Goal: Task Accomplishment & Management: Manage account settings

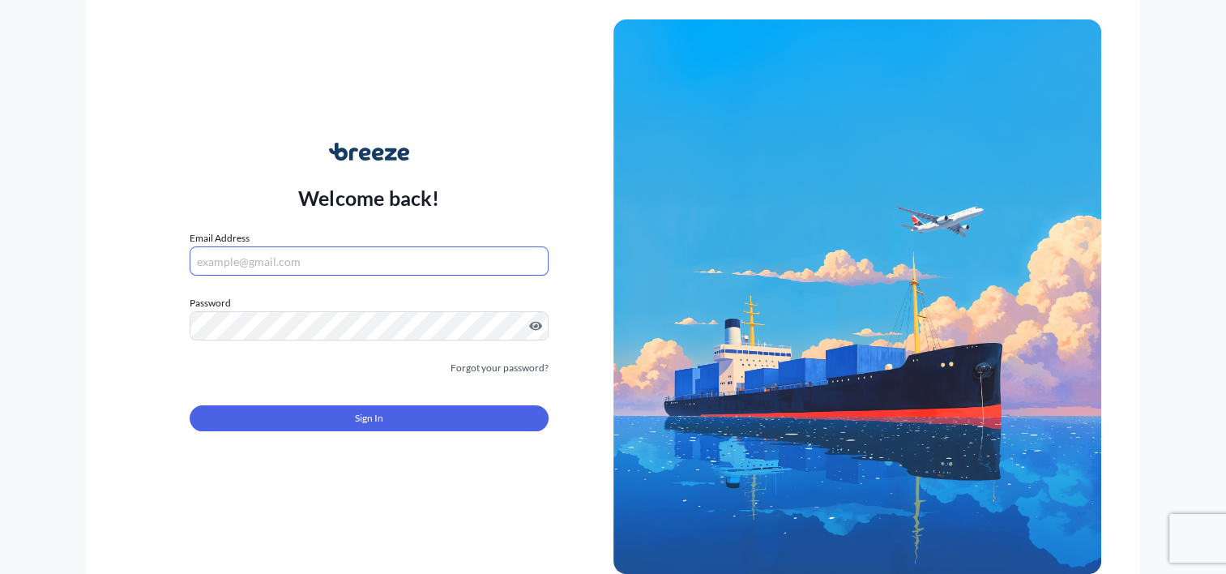
click at [269, 263] on input "Email Address" at bounding box center [369, 260] width 358 height 29
type input "C"
type input "[PERSON_NAME][EMAIL_ADDRESS][DOMAIN_NAME]"
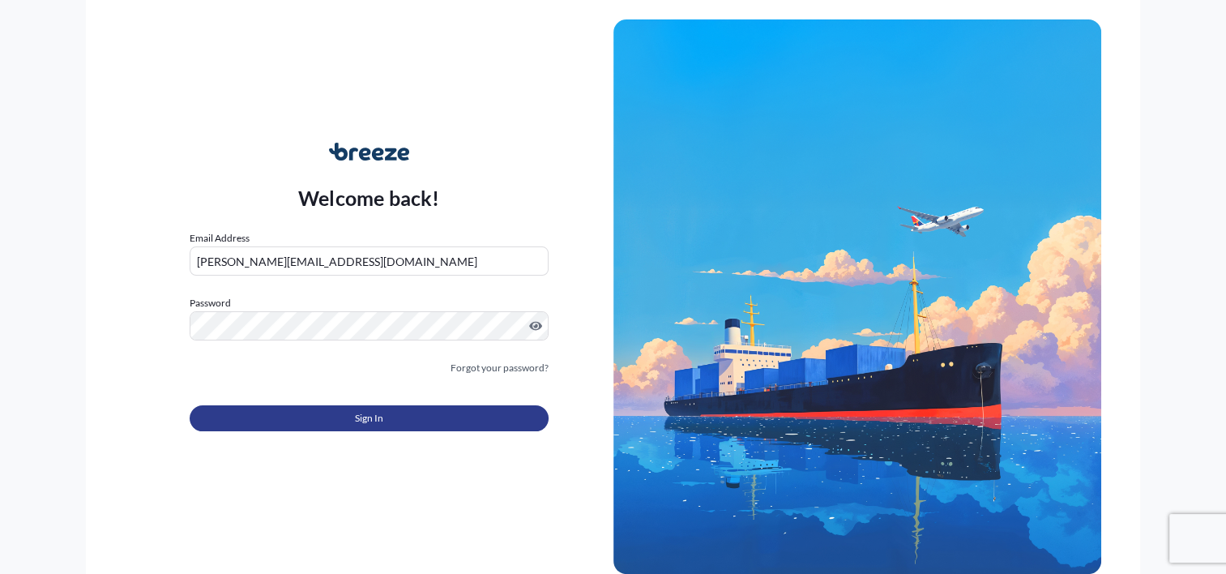
click at [366, 417] on span "Sign In" at bounding box center [369, 418] width 28 height 16
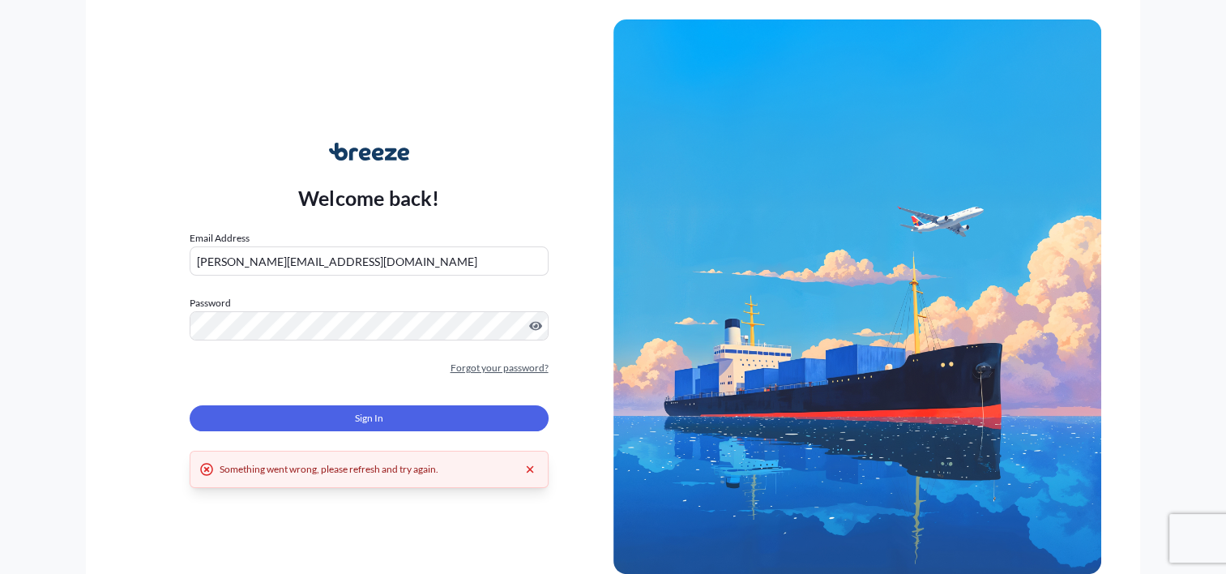
click at [475, 370] on link "Forgot your password?" at bounding box center [500, 368] width 98 height 16
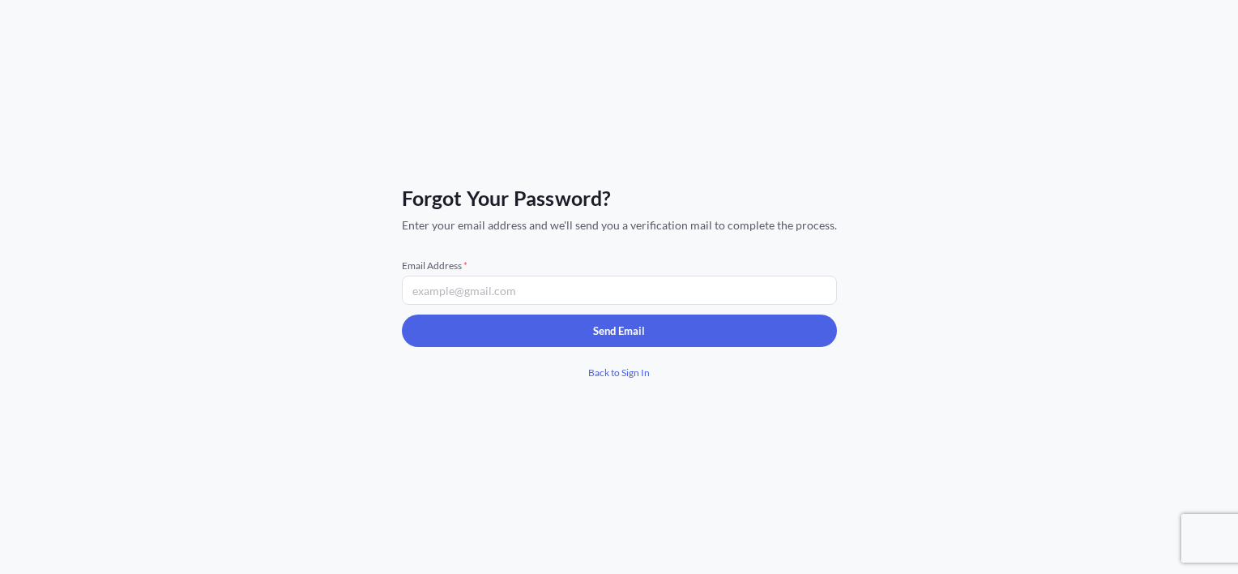
click at [500, 289] on input "Email Address *" at bounding box center [619, 290] width 435 height 29
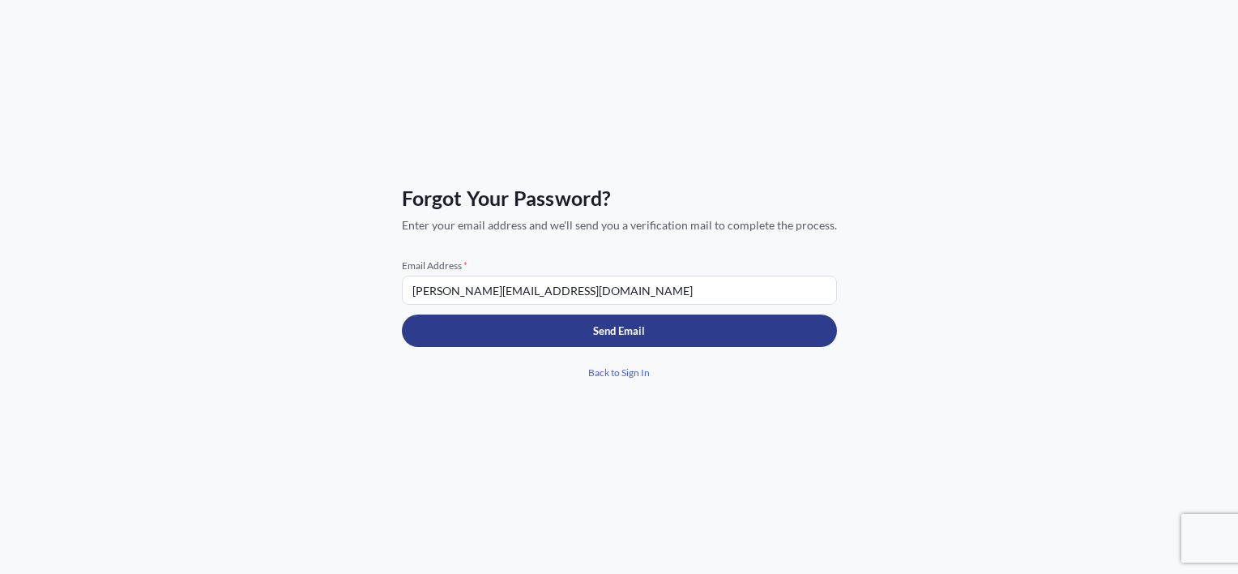
type input "[PERSON_NAME][EMAIL_ADDRESS][DOMAIN_NAME]"
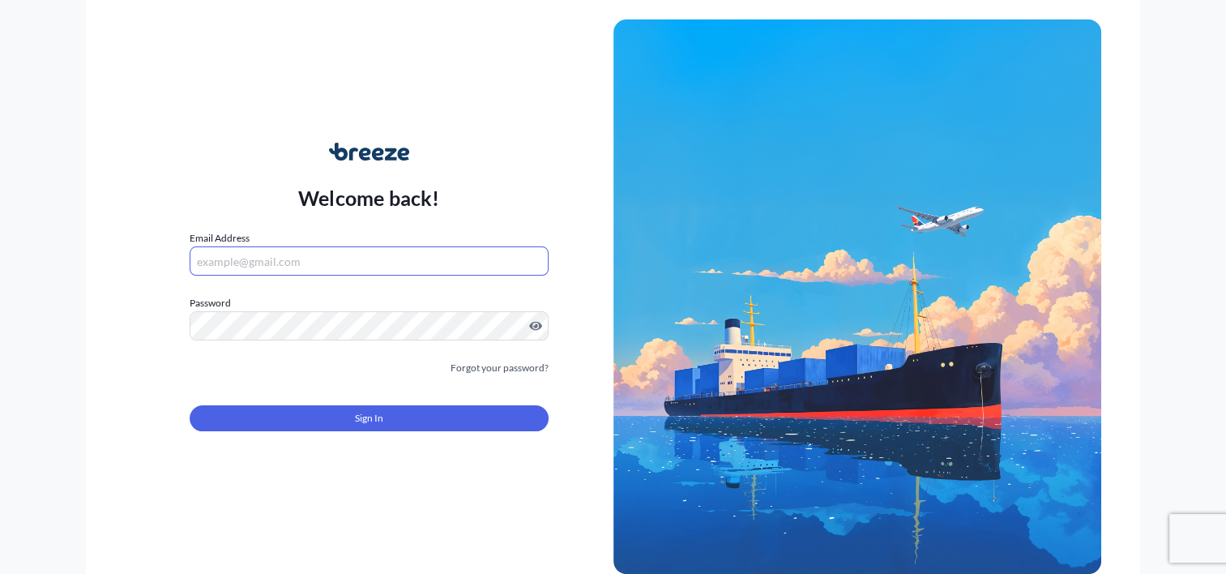
click at [276, 269] on input "Email Address" at bounding box center [369, 260] width 358 height 29
type input "[PERSON_NAME][EMAIL_ADDRESS][DOMAIN_NAME]"
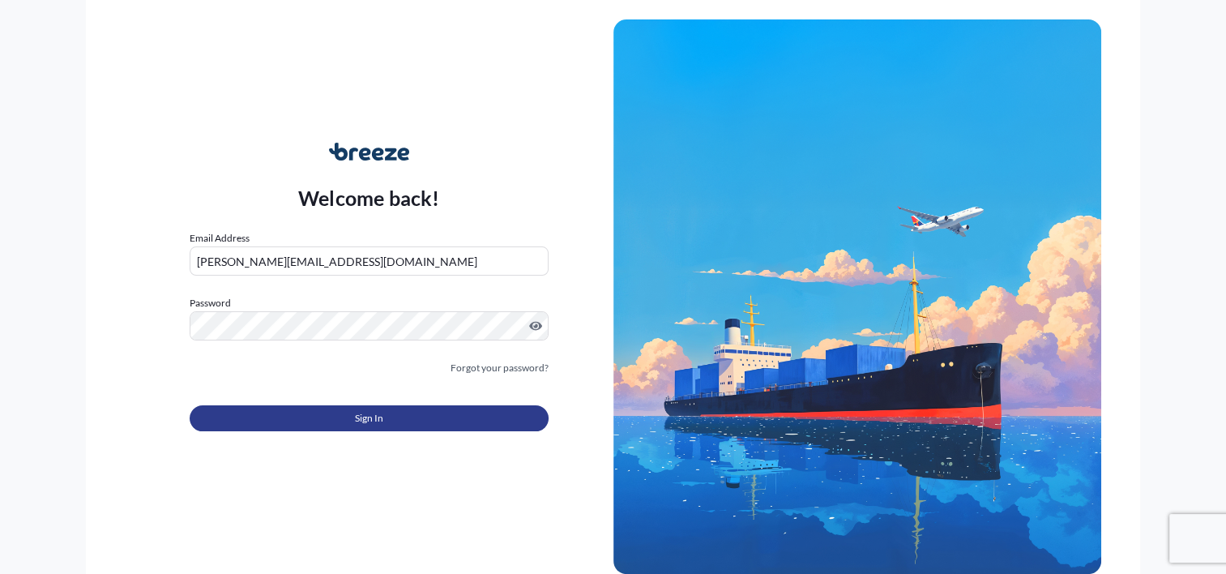
click at [361, 412] on span "Sign In" at bounding box center [369, 418] width 28 height 16
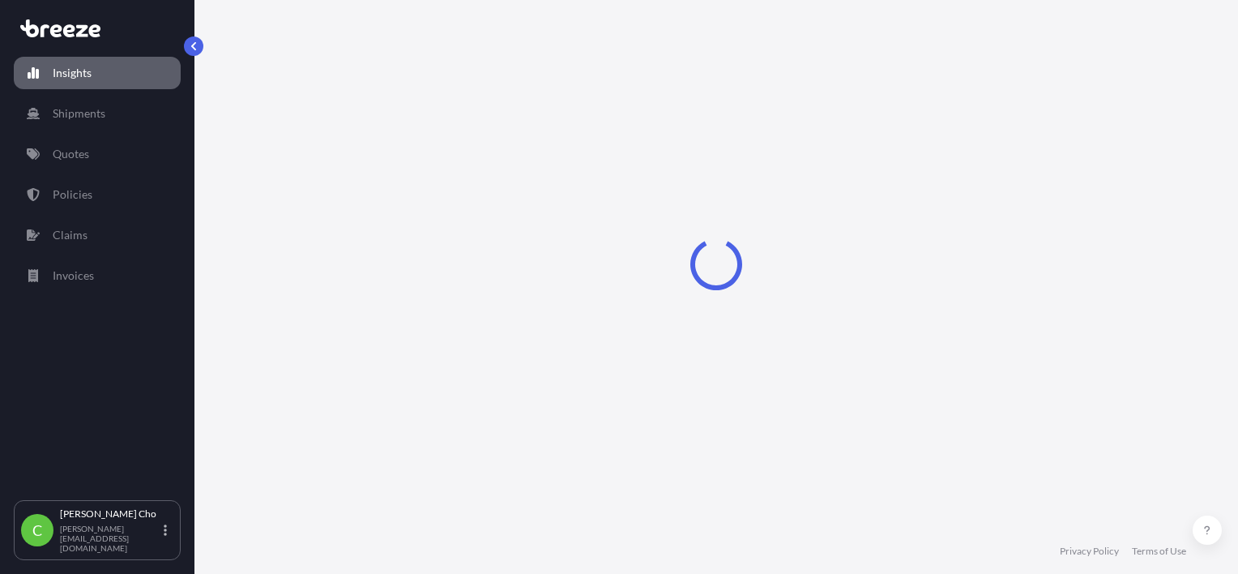
select select "2025"
